Goal: Understand process/instructions

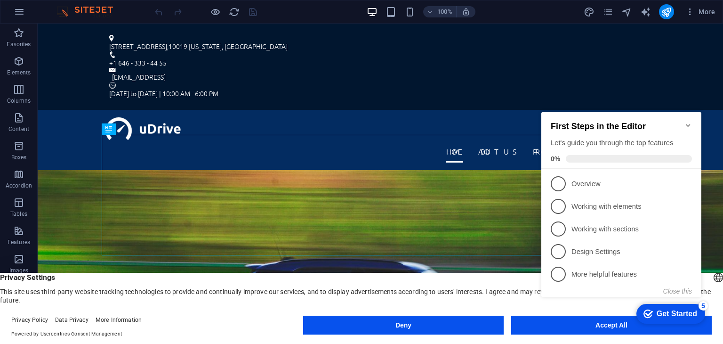
click at [690, 121] on icon "Minimize checklist" at bounding box center [689, 125] width 8 height 8
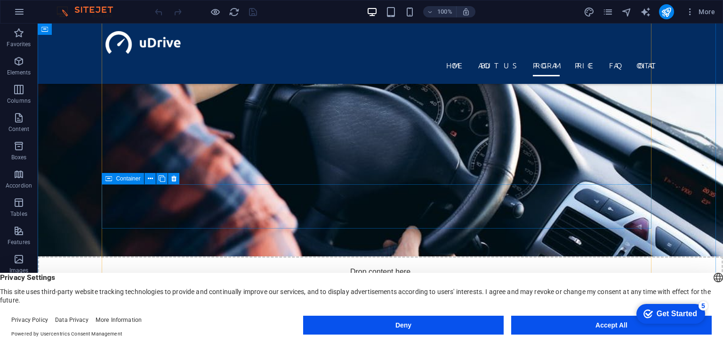
scroll to position [1507, 0]
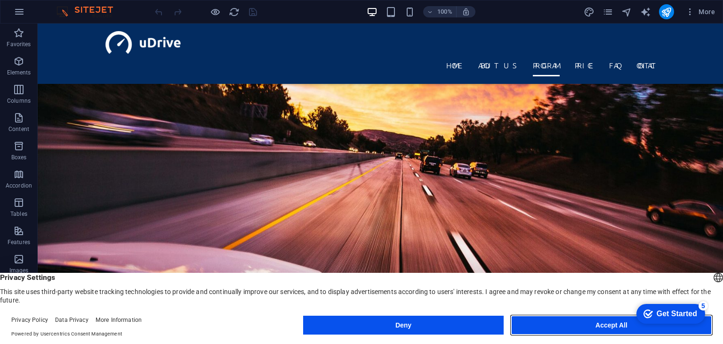
click at [594, 321] on button "Accept All" at bounding box center [611, 324] width 201 height 19
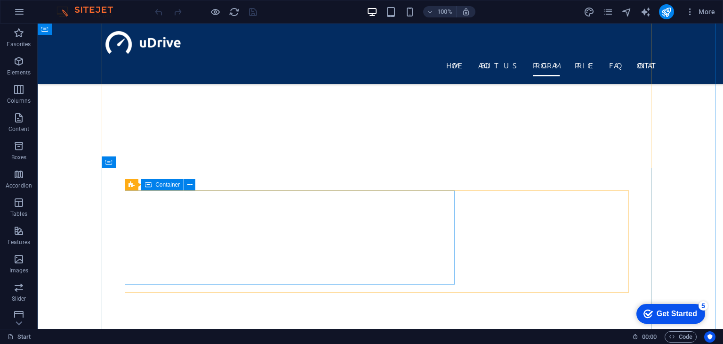
scroll to position [2590, 0]
click at [19, 70] on p "Elements" at bounding box center [19, 73] width 24 height 8
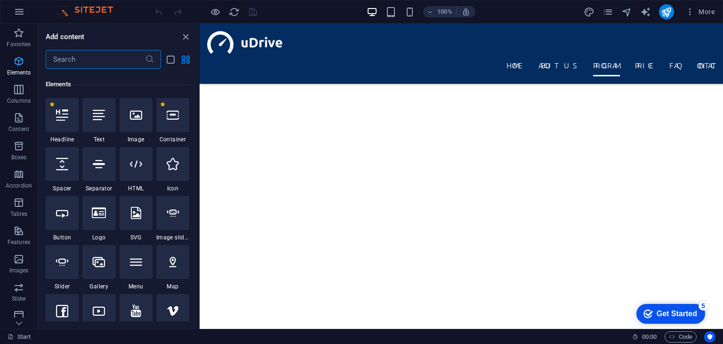
scroll to position [100, 0]
click at [20, 36] on icon "button" at bounding box center [18, 32] width 11 height 11
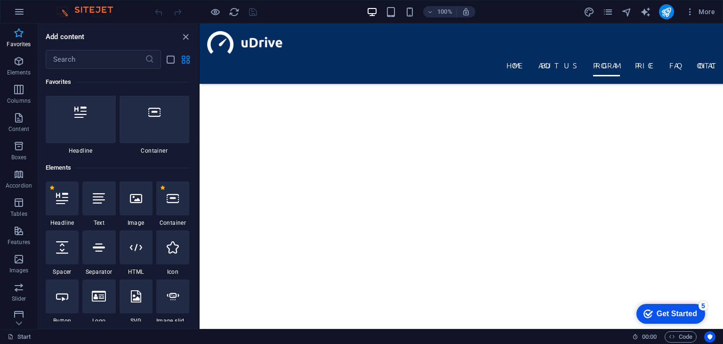
scroll to position [0, 0]
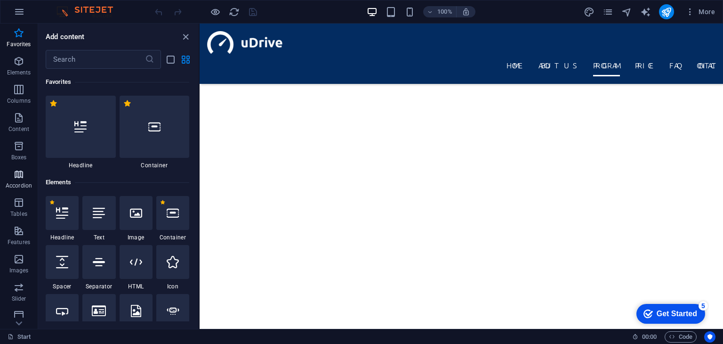
click at [17, 174] on icon "button" at bounding box center [18, 174] width 11 height 11
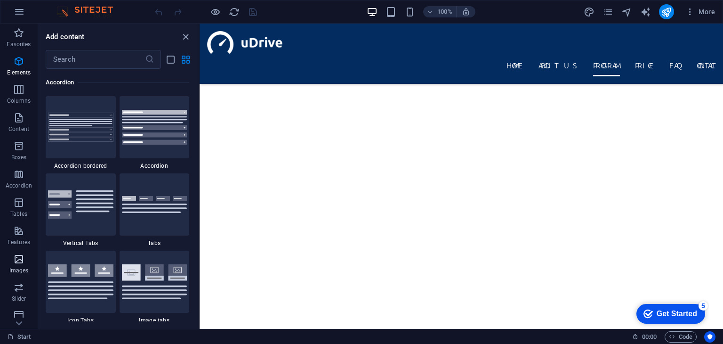
click at [23, 264] on icon "button" at bounding box center [18, 258] width 11 height 11
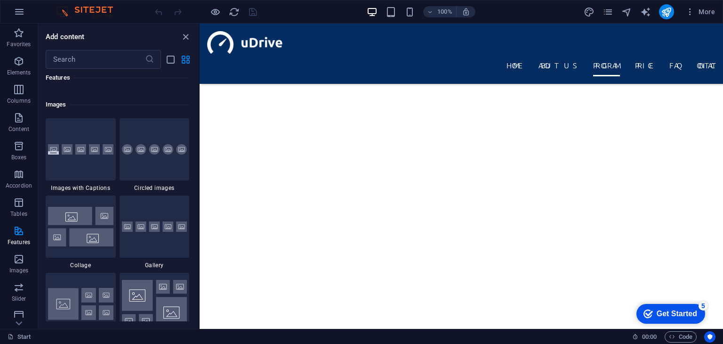
scroll to position [4775, 0]
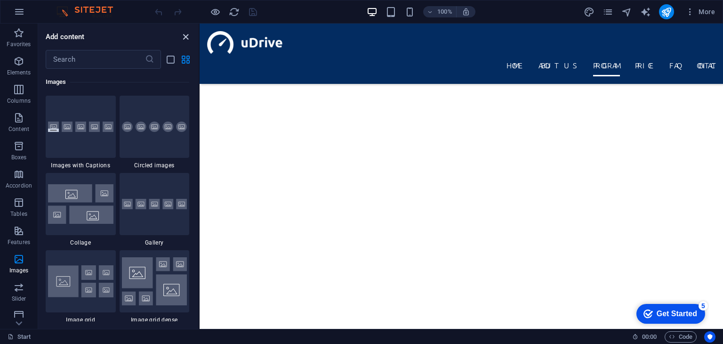
drag, startPoint x: 149, startPoint y: 15, endPoint x: 188, endPoint y: 37, distance: 44.5
click at [188, 37] on icon "close panel" at bounding box center [185, 37] width 11 height 11
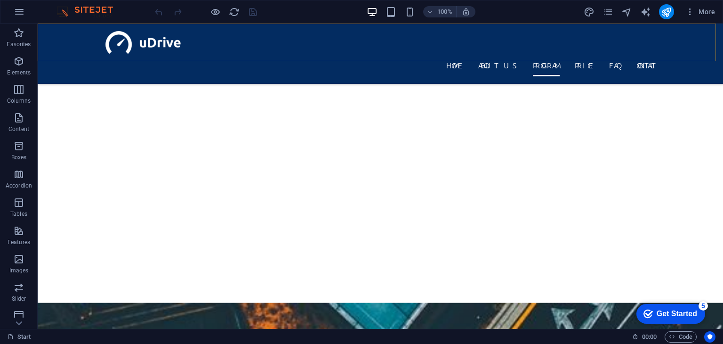
scroll to position [2464, 0]
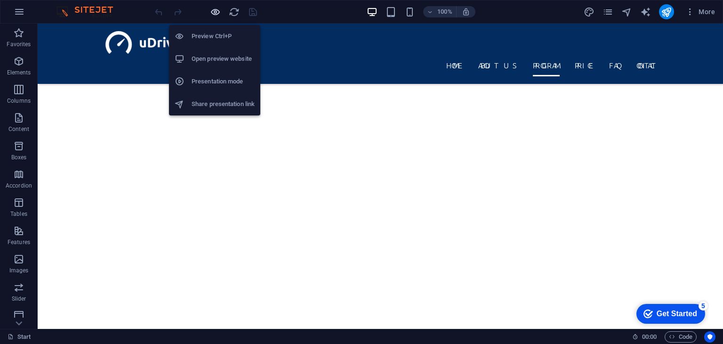
click at [213, 13] on icon "button" at bounding box center [215, 12] width 11 height 11
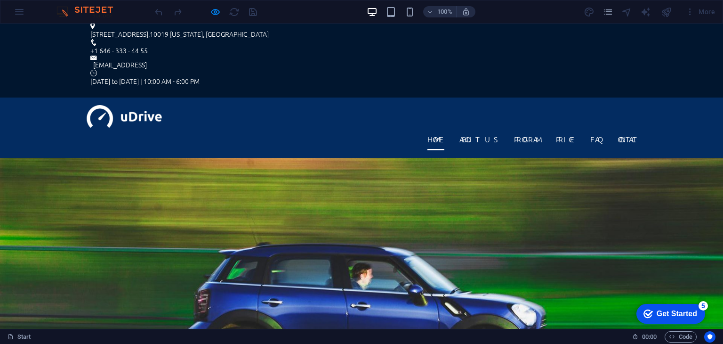
scroll to position [0, 0]
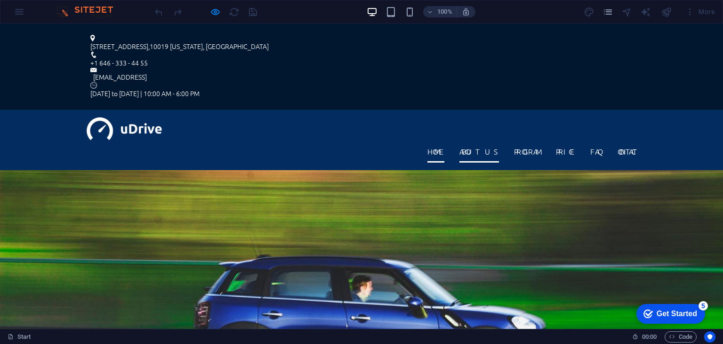
click at [460, 140] on link "About us" at bounding box center [480, 151] width 40 height 23
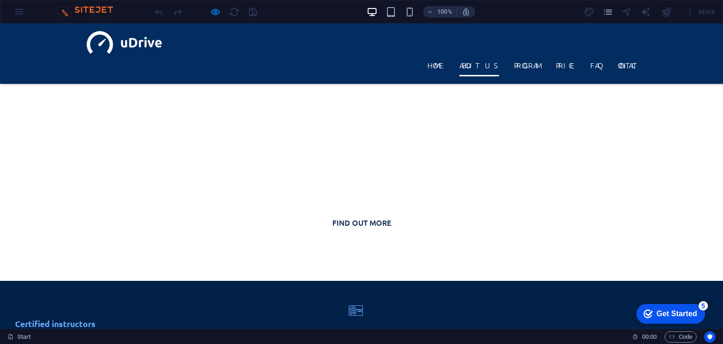
scroll to position [354, 0]
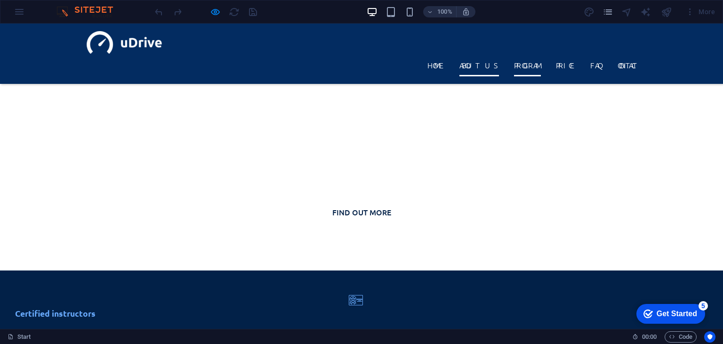
click at [514, 54] on link "Program" at bounding box center [527, 65] width 27 height 23
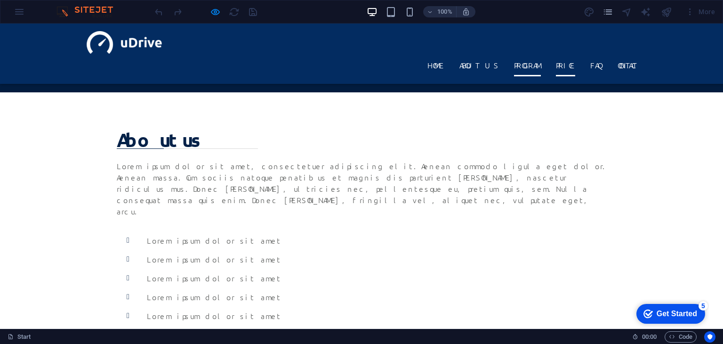
click at [556, 54] on link "Price" at bounding box center [565, 65] width 19 height 23
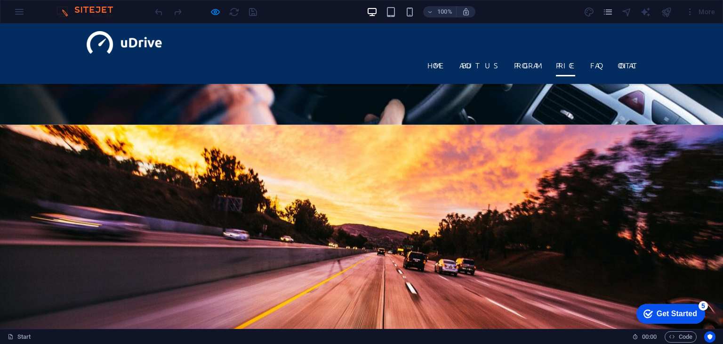
scroll to position [1337, 0]
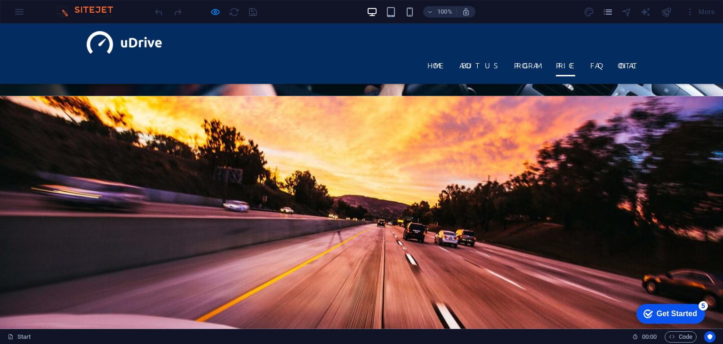
click at [585, 54] on ul "Home About us Program Price FAQ Contact" at bounding box center [362, 65] width 550 height 23
click at [590, 54] on link "FAQ" at bounding box center [596, 65] width 12 height 23
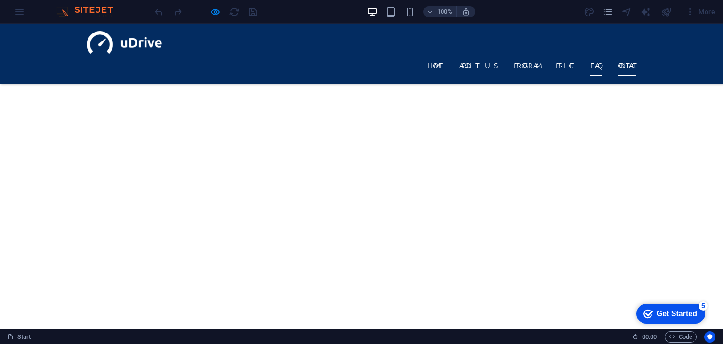
click at [618, 54] on link "Contact" at bounding box center [627, 65] width 19 height 23
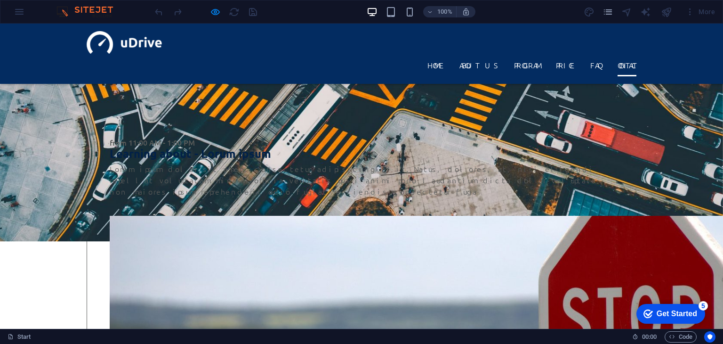
scroll to position [2392, 0]
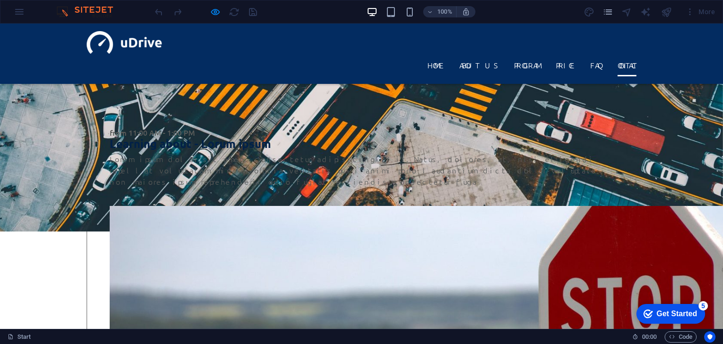
click at [672, 311] on div "Get Started" at bounding box center [677, 313] width 40 height 8
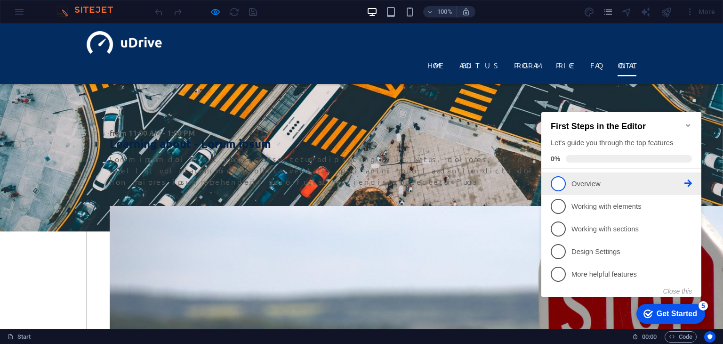
click at [590, 188] on link "1 Overview - incomplete" at bounding box center [621, 183] width 141 height 15
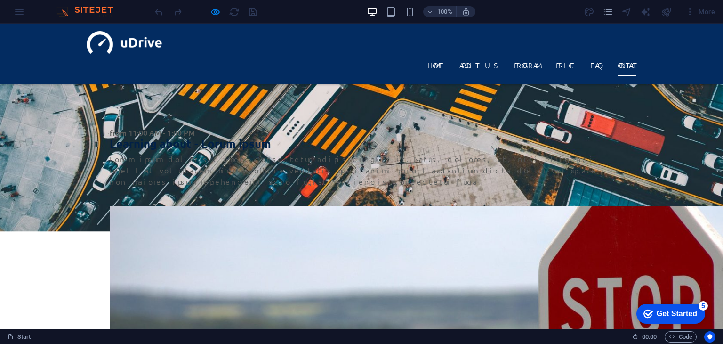
scroll to position [0, 0]
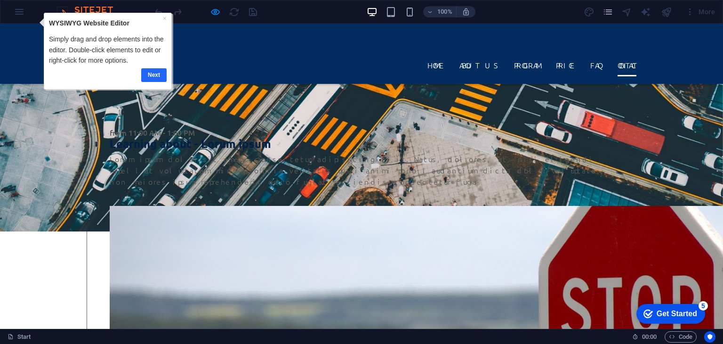
click at [158, 76] on link "Next" at bounding box center [153, 75] width 25 height 14
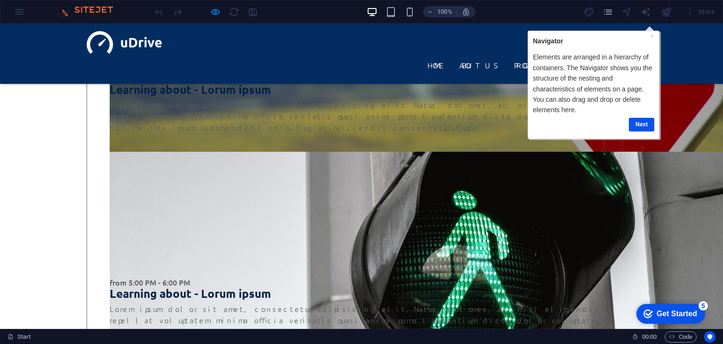
scroll to position [2691, 0]
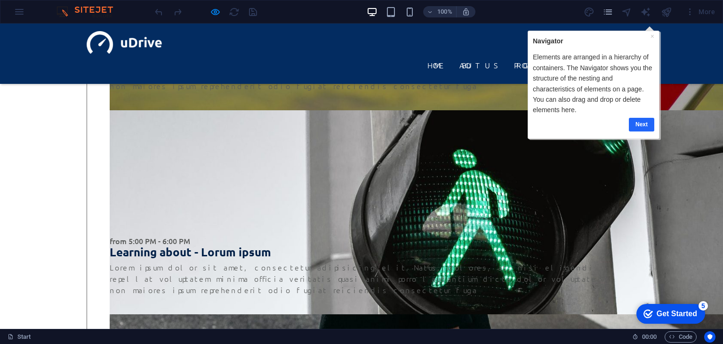
click at [649, 121] on link "Next" at bounding box center [641, 124] width 25 height 14
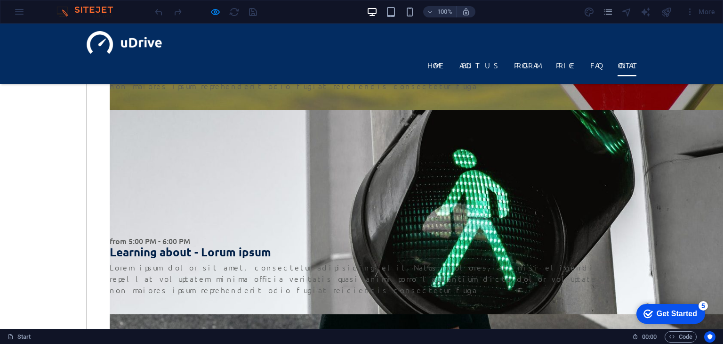
scroll to position [0, 0]
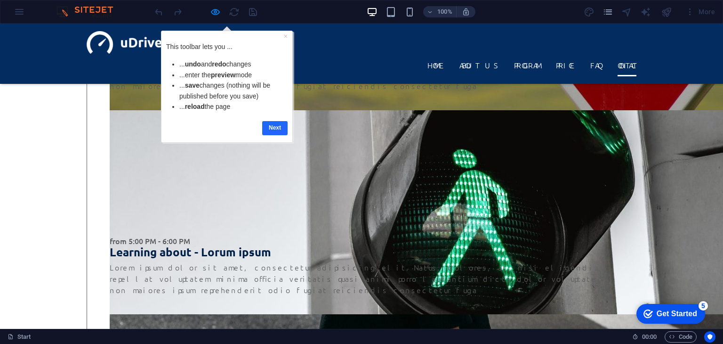
click at [276, 132] on link "Next" at bounding box center [274, 128] width 25 height 14
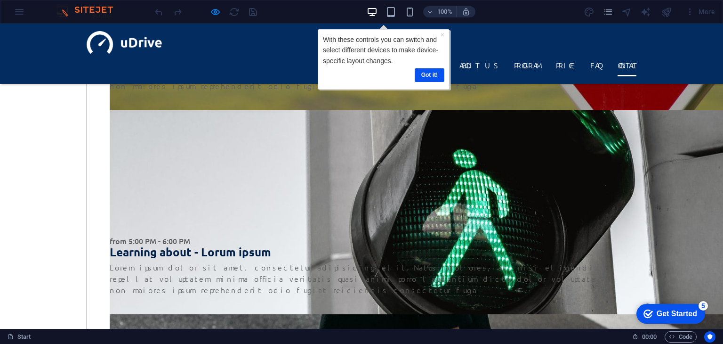
click at [96, 13] on img at bounding box center [89, 11] width 71 height 11
click at [92, 10] on img at bounding box center [89, 11] width 71 height 11
click at [64, 13] on img at bounding box center [89, 11] width 71 height 11
click at [428, 71] on link "Got it!" at bounding box center [429, 75] width 30 height 14
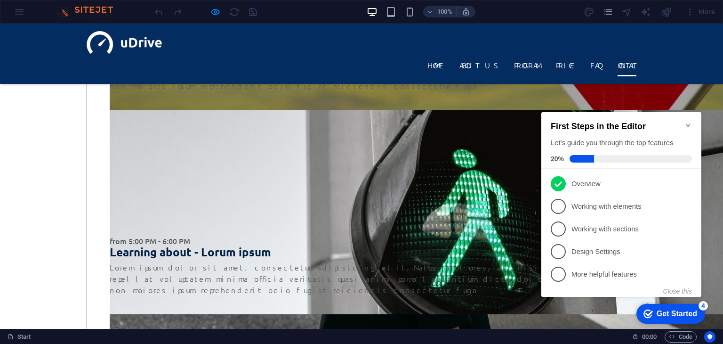
click at [67, 10] on img at bounding box center [89, 11] width 71 height 11
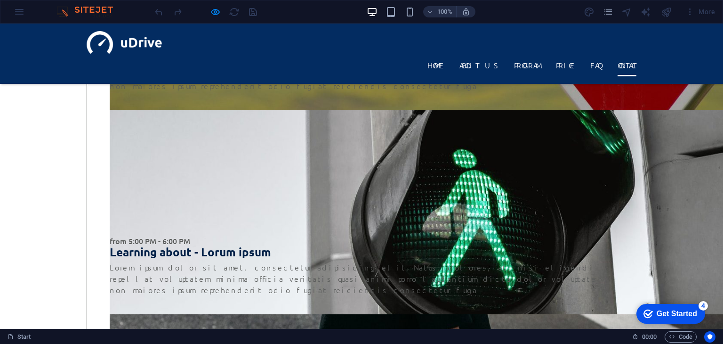
click at [64, 13] on img at bounding box center [89, 11] width 71 height 11
click at [66, 12] on img at bounding box center [89, 11] width 71 height 11
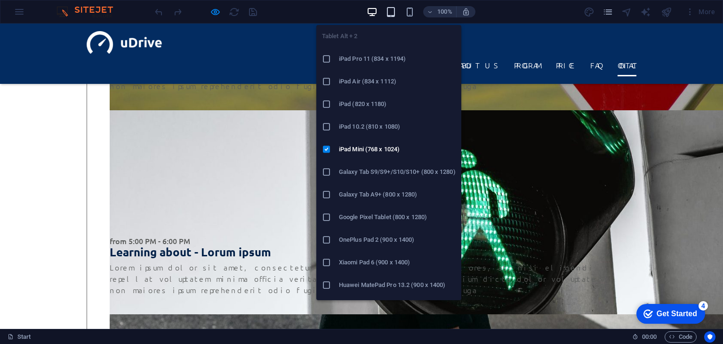
click at [388, 14] on icon "button" at bounding box center [391, 12] width 11 height 11
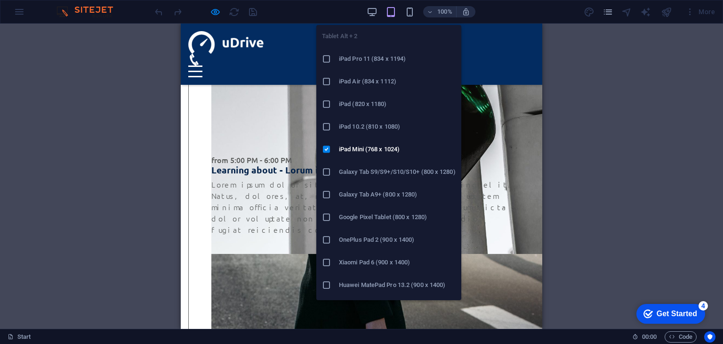
scroll to position [3271, 0]
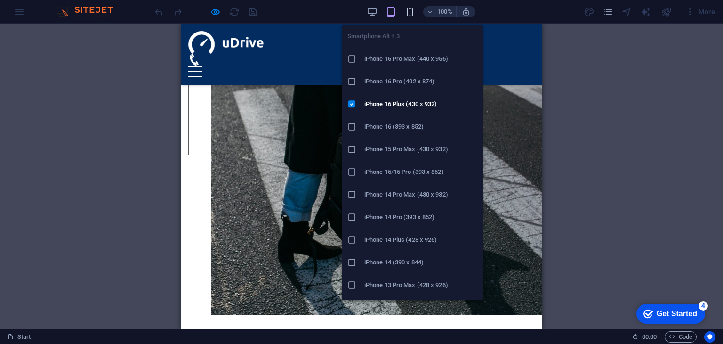
click at [405, 16] on icon "button" at bounding box center [409, 12] width 11 height 11
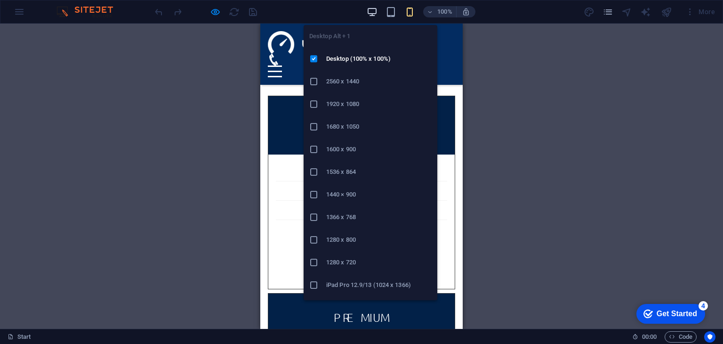
click at [373, 13] on icon "button" at bounding box center [372, 12] width 11 height 11
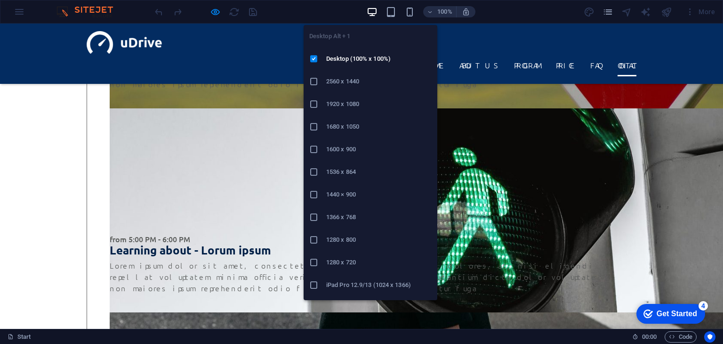
scroll to position [2691, 0]
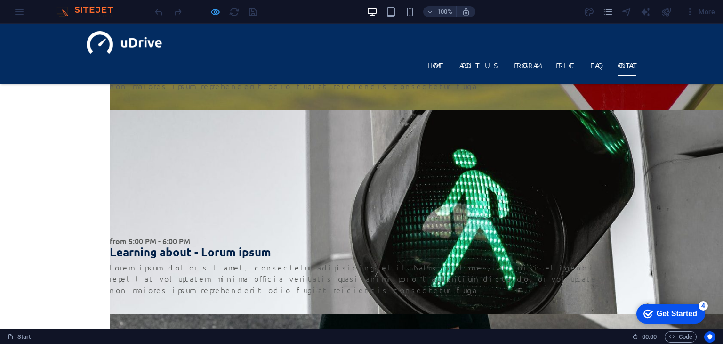
click at [220, 14] on div at bounding box center [205, 11] width 105 height 15
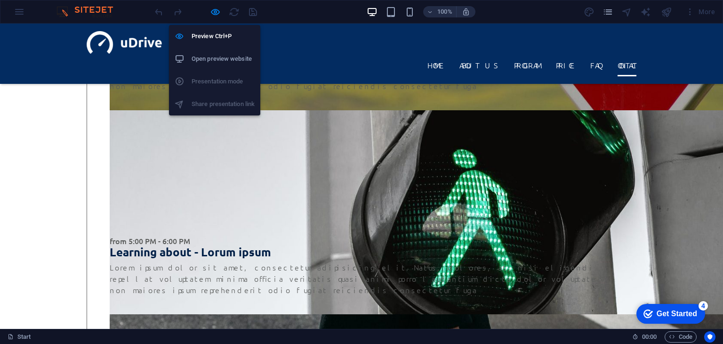
click at [216, 50] on li "Open preview website" at bounding box center [214, 59] width 91 height 23
